Goal: Information Seeking & Learning: Learn about a topic

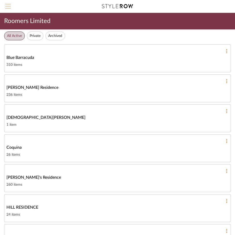
click at [12, 4] on button "Menu" at bounding box center [8, 6] width 16 height 13
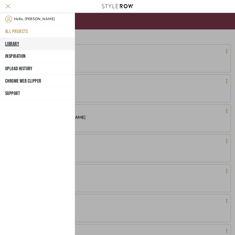
click at [18, 41] on button "Library" at bounding box center [37, 44] width 75 height 12
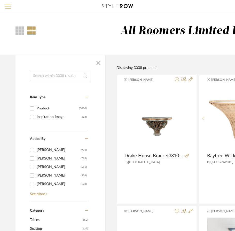
click at [54, 76] on input at bounding box center [60, 76] width 60 height 10
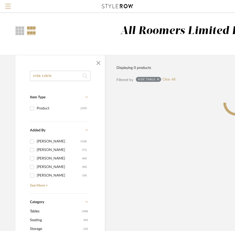
type input "side table"
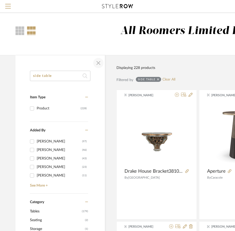
click at [99, 61] on span "button" at bounding box center [98, 63] width 12 height 12
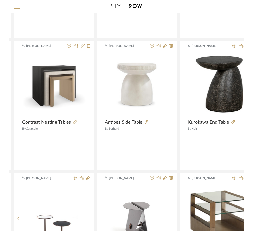
scroll to position [181, 100]
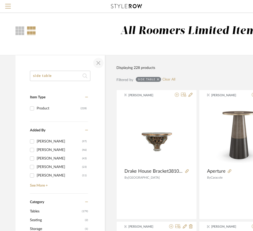
click at [99, 61] on span "button" at bounding box center [98, 63] width 12 height 12
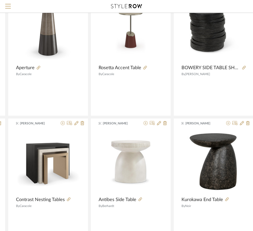
scroll to position [103, 95]
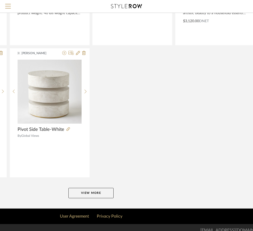
scroll to position [967, 95]
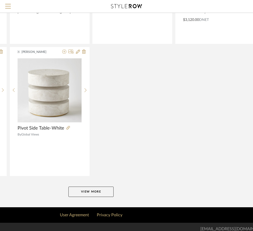
click at [98, 192] on button "View More" at bounding box center [90, 192] width 45 height 10
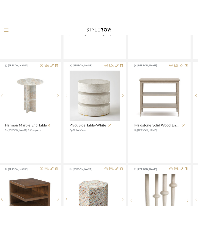
scroll to position [967, 0]
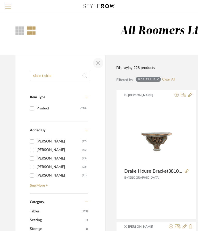
click at [98, 60] on span "button" at bounding box center [98, 63] width 12 height 12
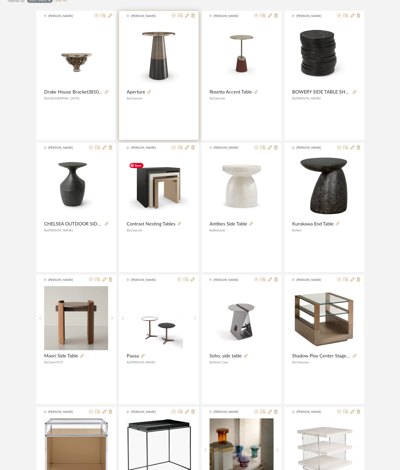
scroll to position [193, 0]
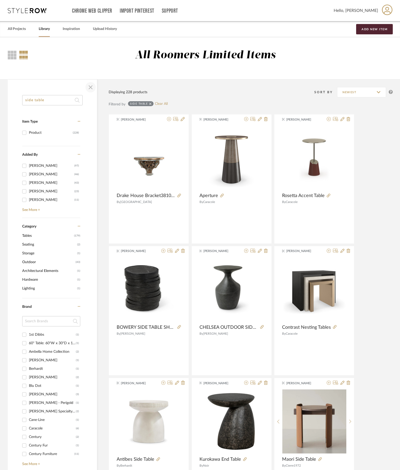
click at [89, 89] on span "button" at bounding box center [90, 87] width 12 height 12
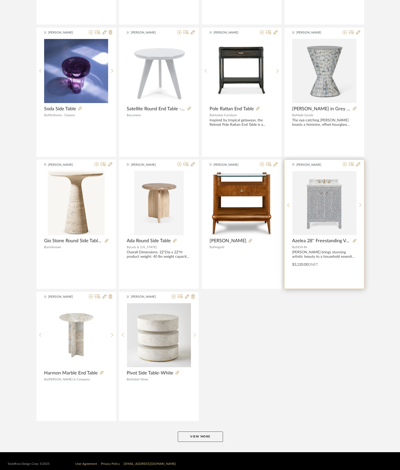
scroll to position [756, 0]
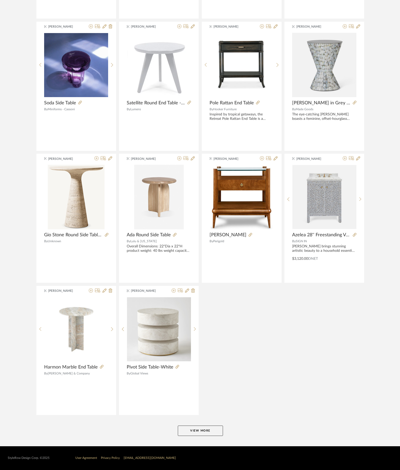
click at [198, 431] on button "View More" at bounding box center [200, 430] width 45 height 10
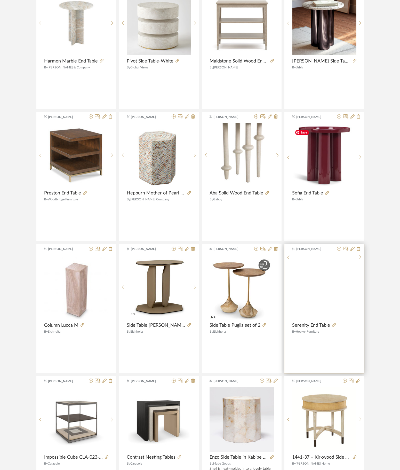
scroll to position [1065, 0]
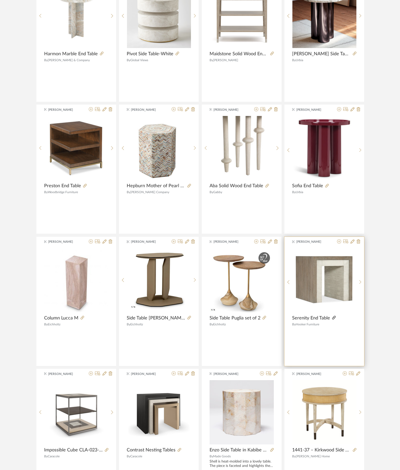
click at [332, 319] on icon at bounding box center [334, 318] width 4 height 4
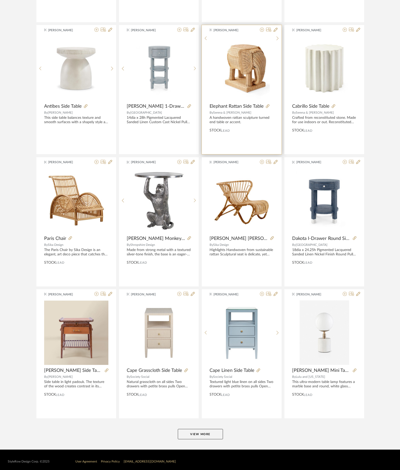
scroll to position [1683, 0]
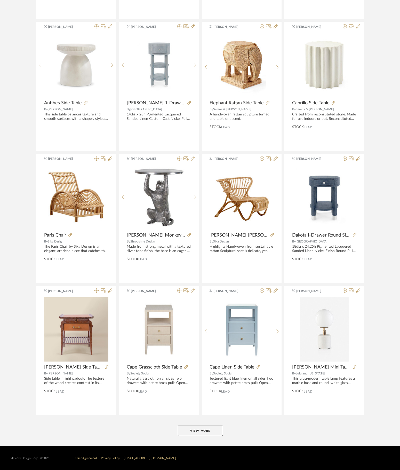
click at [213, 431] on button "View More" at bounding box center [200, 430] width 45 height 10
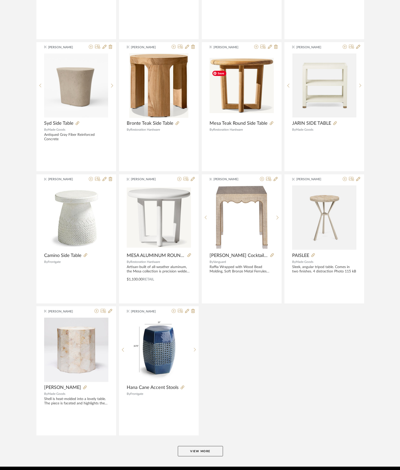
scroll to position [2716, 0]
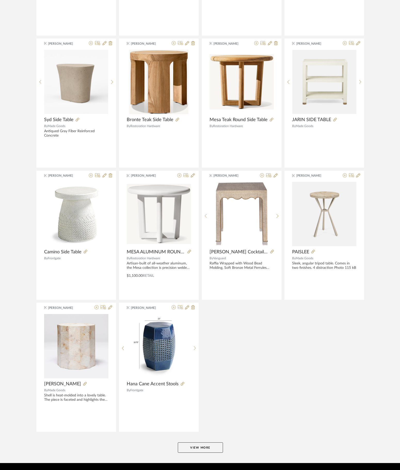
click at [189, 452] on button "View More" at bounding box center [200, 447] width 45 height 10
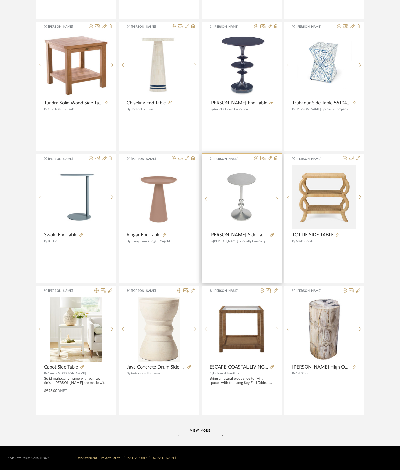
scroll to position [3671, 0]
click at [193, 432] on button "View More" at bounding box center [200, 430] width 45 height 10
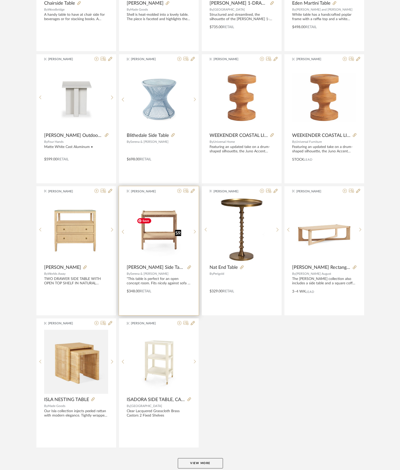
scroll to position [4731, 0]
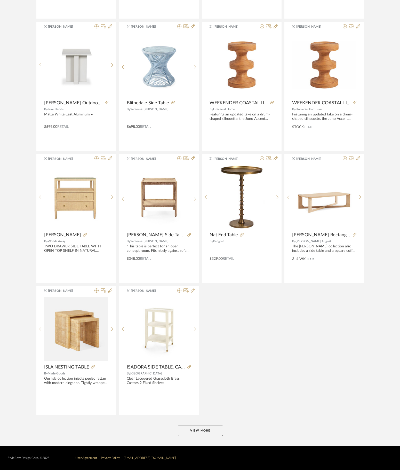
click at [209, 435] on button "View More" at bounding box center [200, 430] width 45 height 10
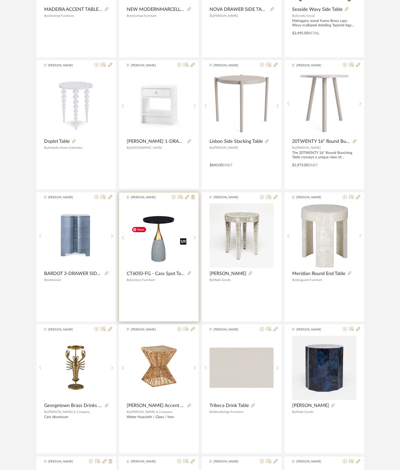
scroll to position [5351, 0]
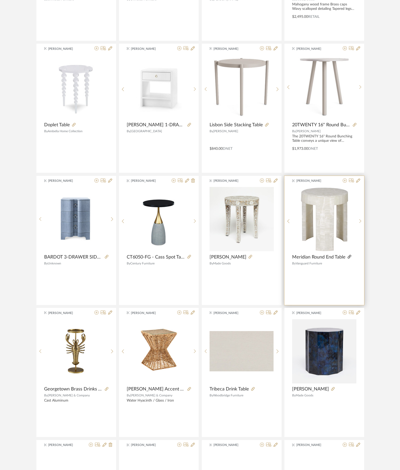
click at [350, 258] on icon at bounding box center [350, 257] width 4 height 4
